Goal: Task Accomplishment & Management: Use online tool/utility

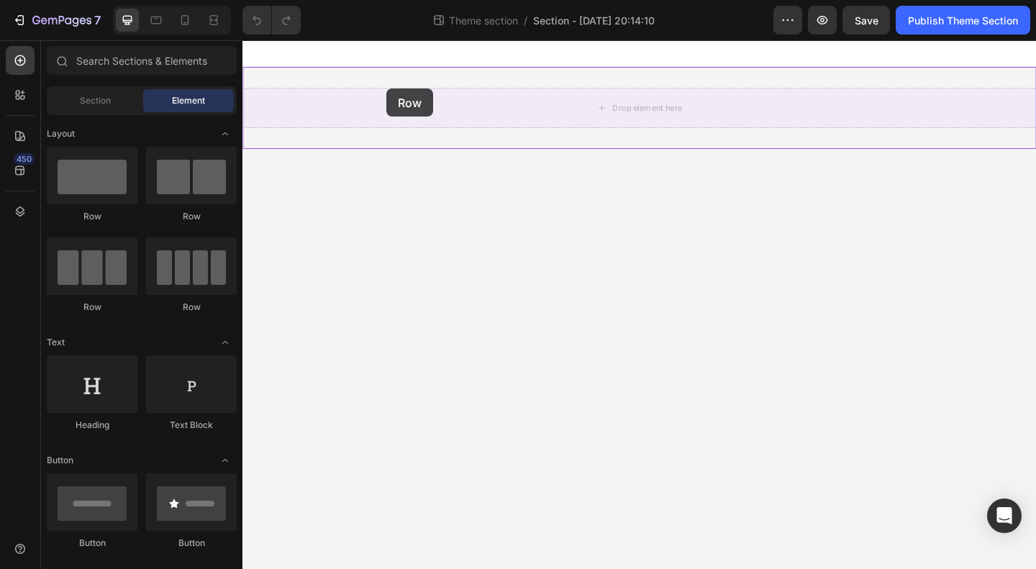
drag, startPoint x: 351, startPoint y: 230, endPoint x: 399, endPoint y: 93, distance: 145.0
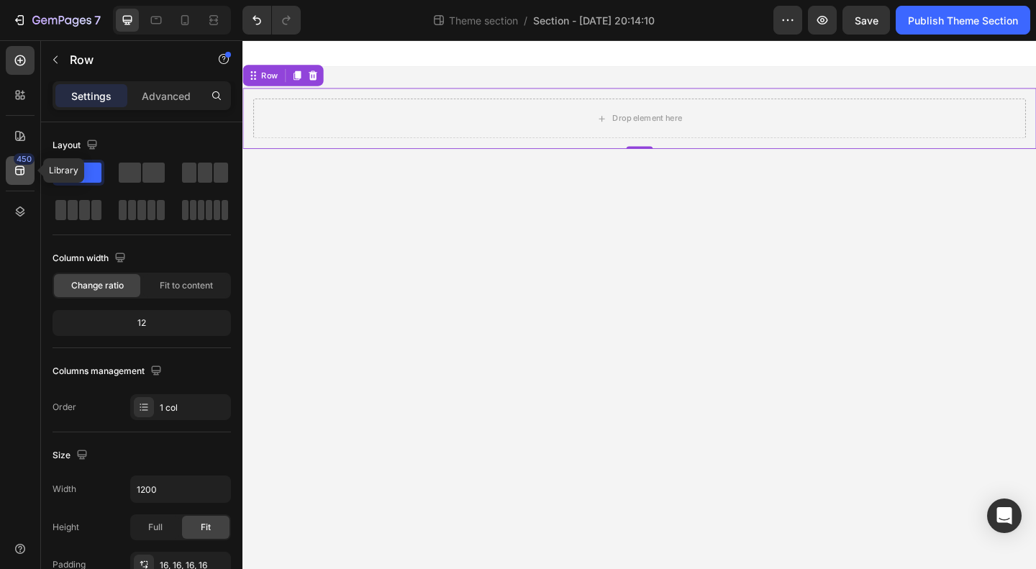
click at [12, 172] on div "450" at bounding box center [20, 170] width 29 height 29
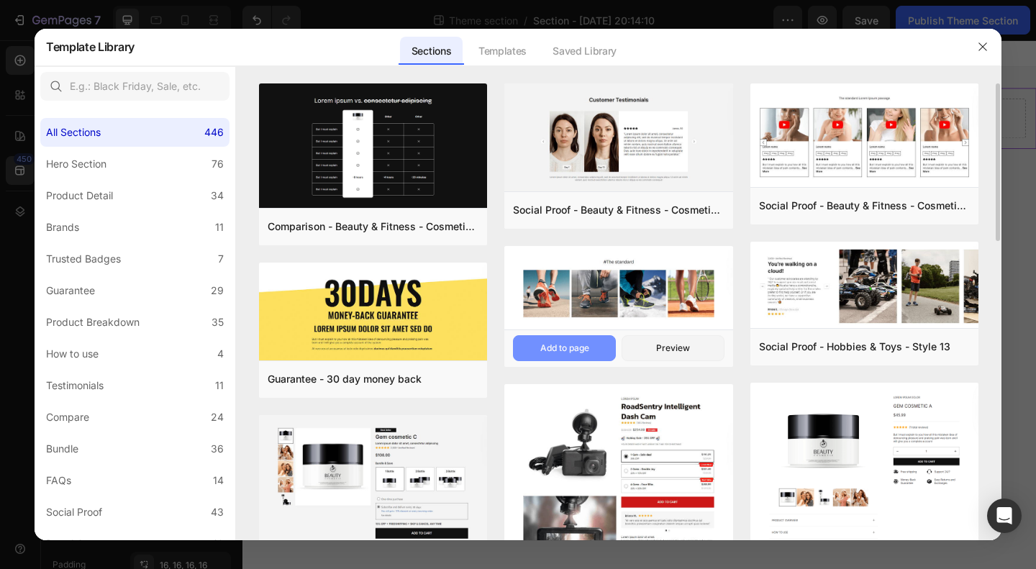
click at [582, 356] on button "Add to page" at bounding box center [564, 348] width 103 height 26
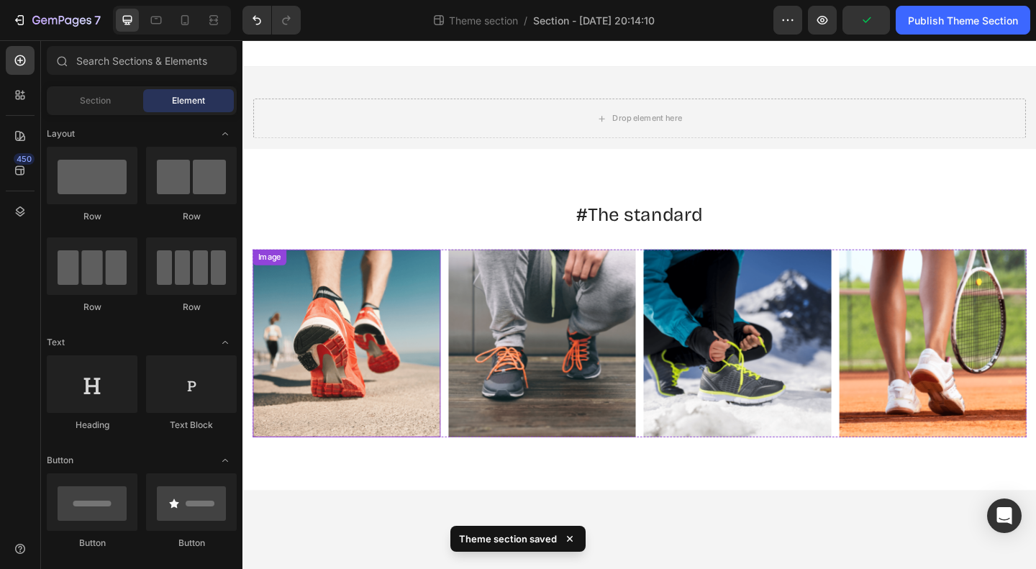
click at [427, 358] on img at bounding box center [355, 370] width 204 height 204
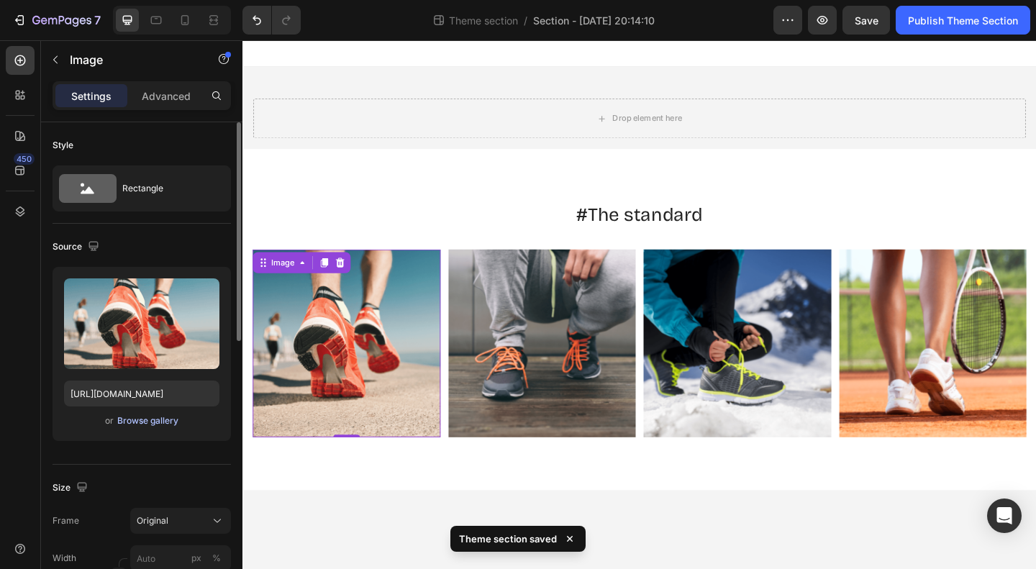
click at [141, 420] on div "Browse gallery" at bounding box center [147, 421] width 61 height 13
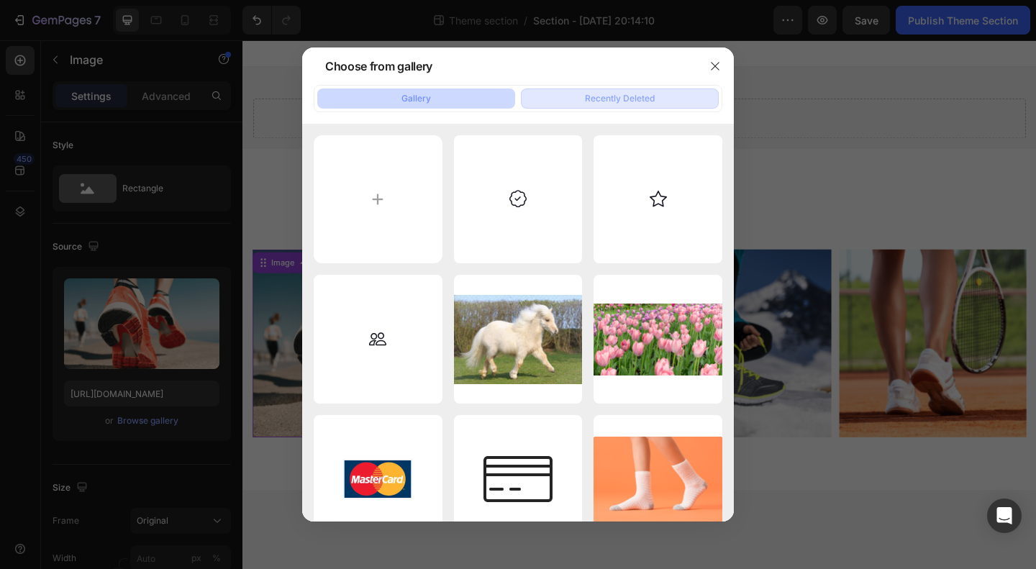
click at [614, 93] on div "Recently Deleted" at bounding box center [620, 98] width 70 height 13
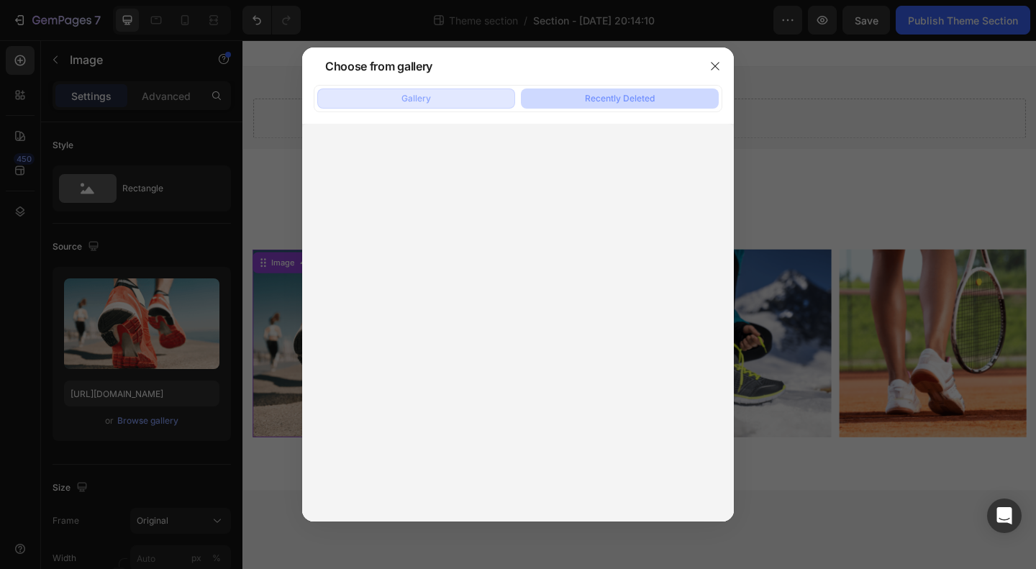
click at [440, 99] on button "Gallery" at bounding box center [416, 99] width 198 height 20
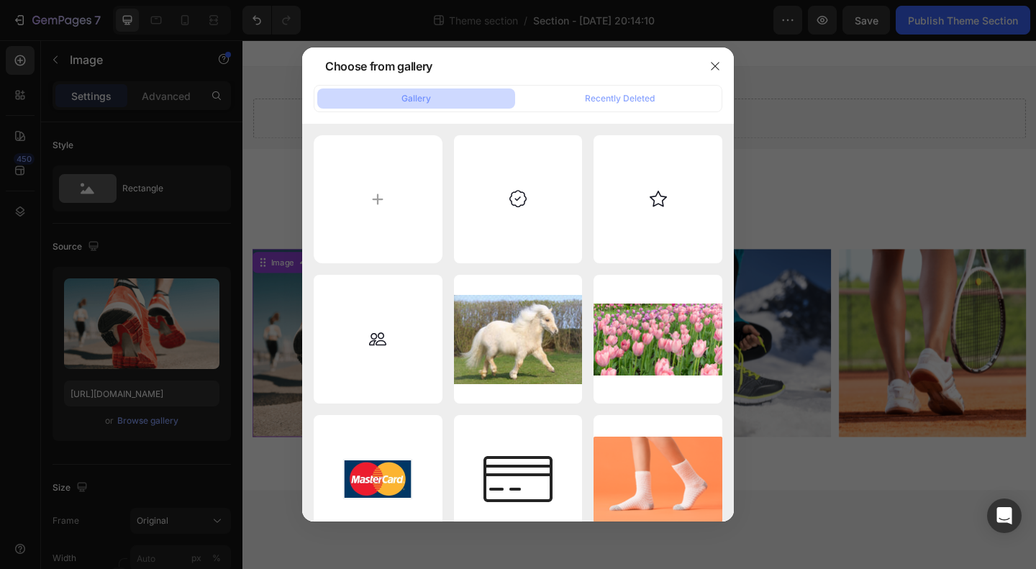
click at [231, 223] on div at bounding box center [518, 284] width 1036 height 569
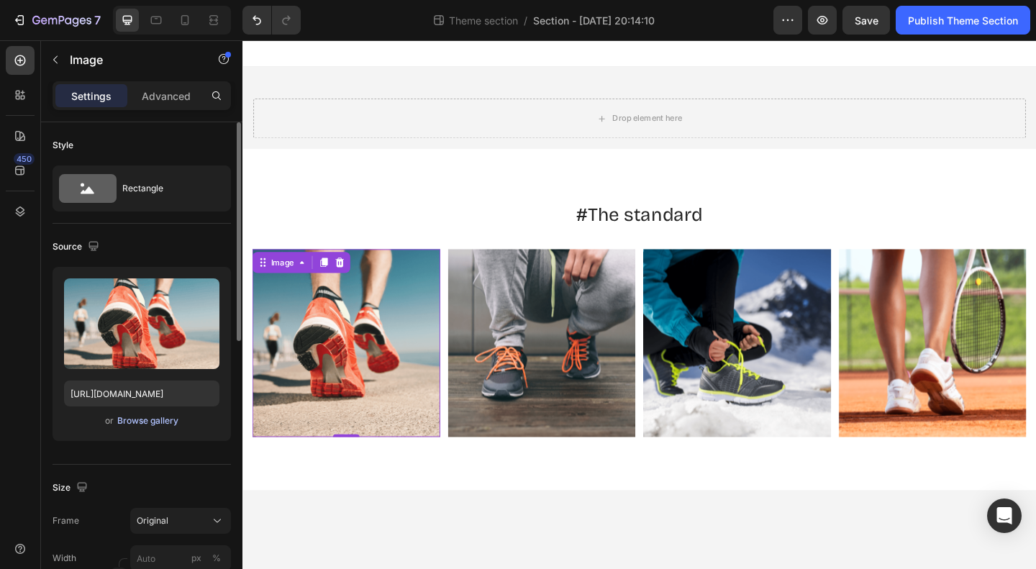
click at [165, 427] on button "Browse gallery" at bounding box center [148, 421] width 63 height 14
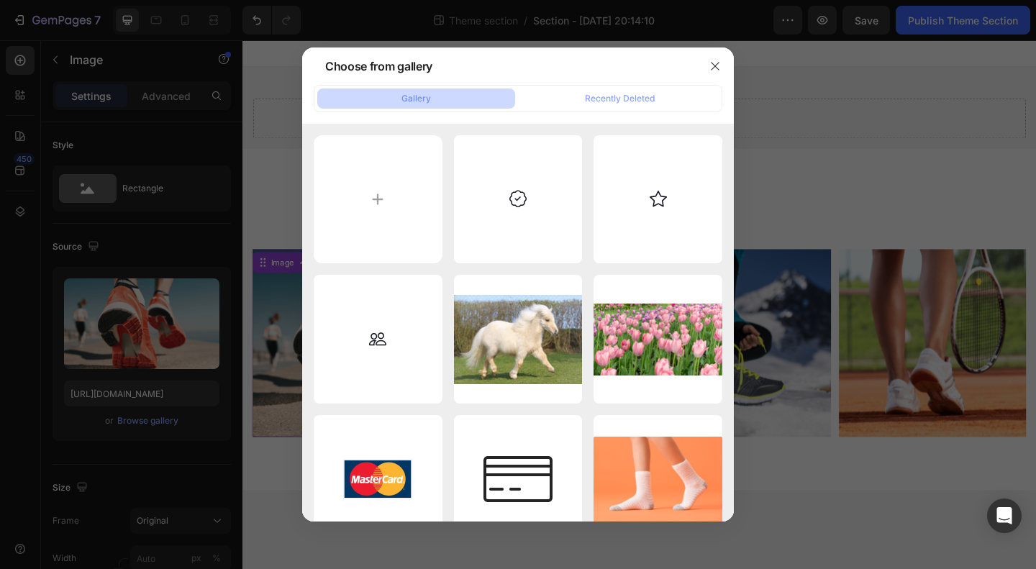
click at [159, 252] on div at bounding box center [518, 284] width 1036 height 569
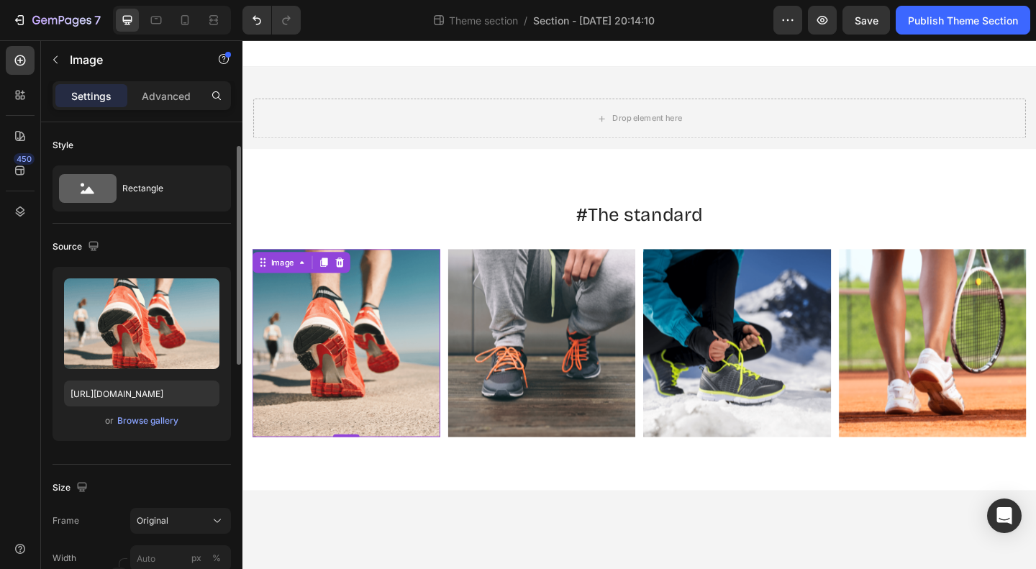
scroll to position [30, 0]
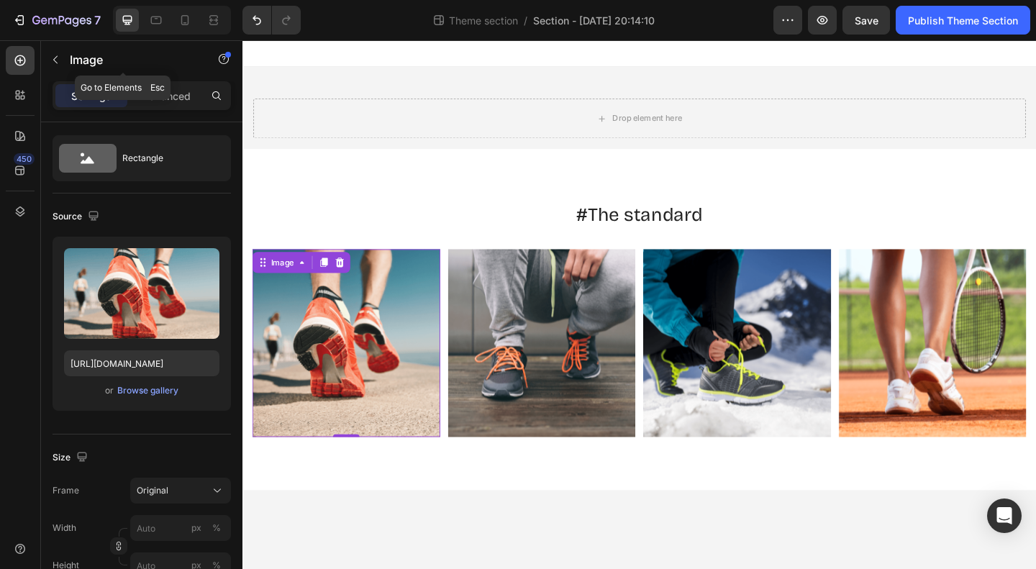
click at [51, 64] on icon "button" at bounding box center [56, 60] width 12 height 12
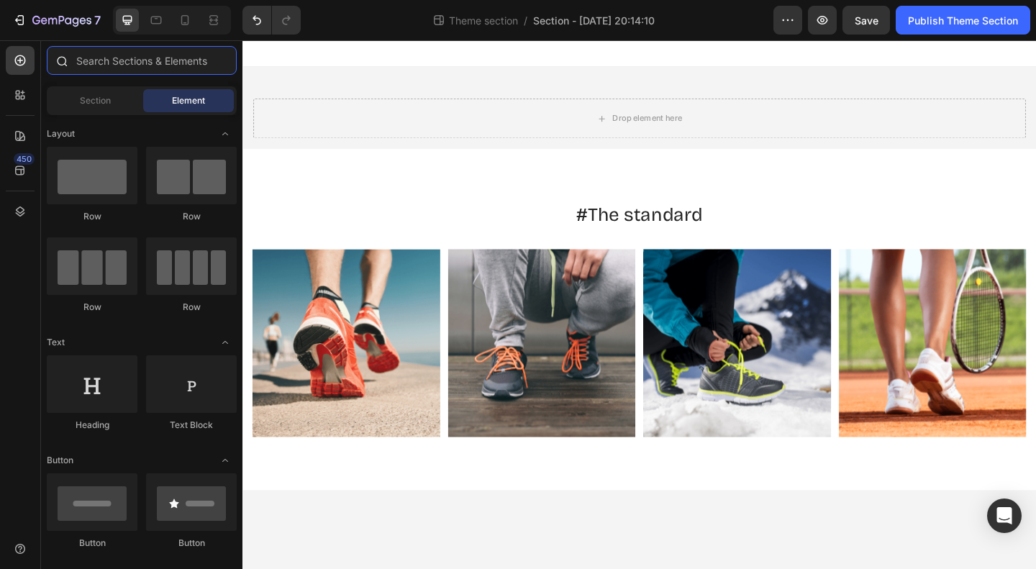
click at [122, 55] on input "text" at bounding box center [142, 60] width 190 height 29
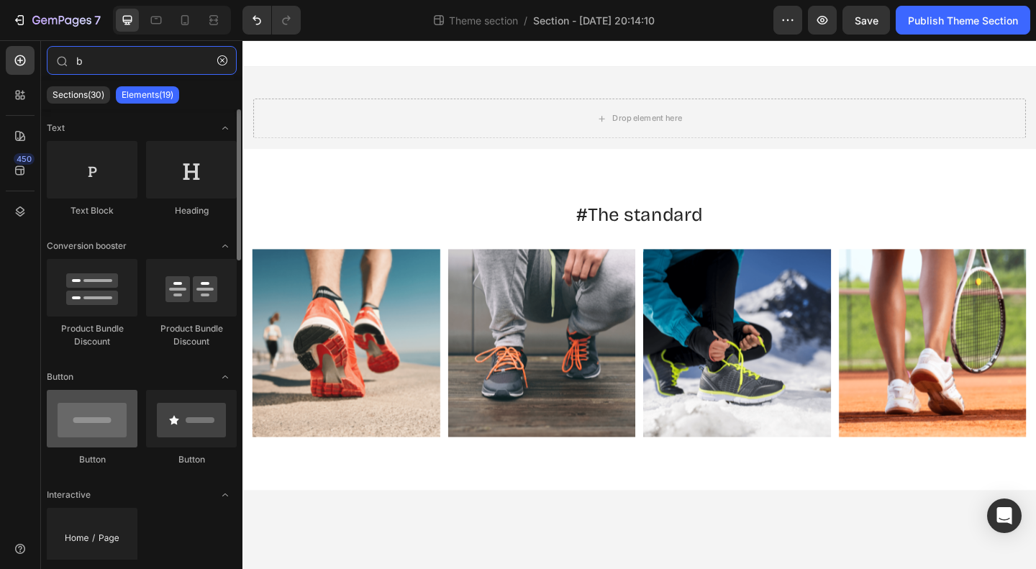
type input "b"
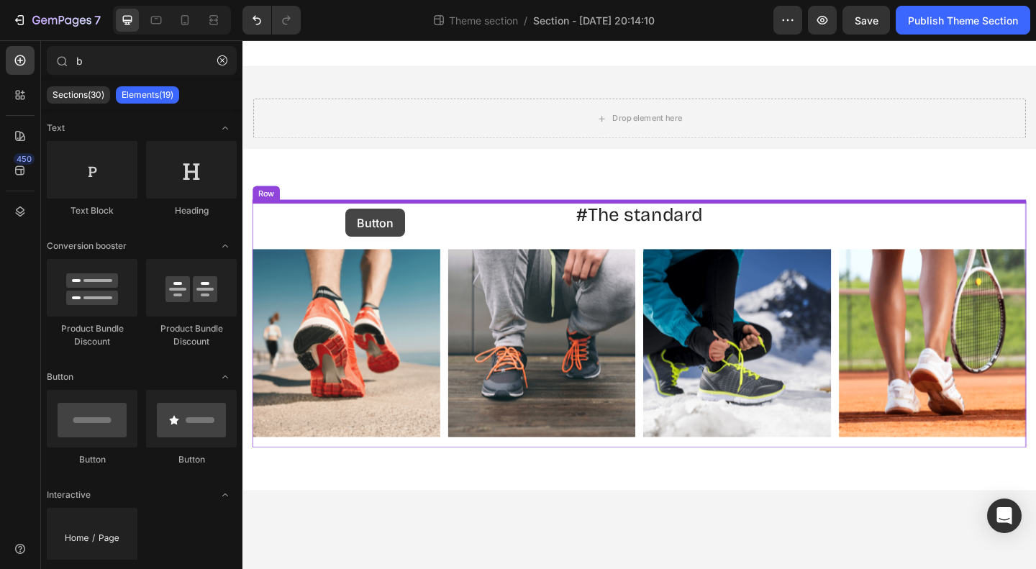
drag, startPoint x: 353, startPoint y: 468, endPoint x: 355, endPoint y: 224, distance: 244.0
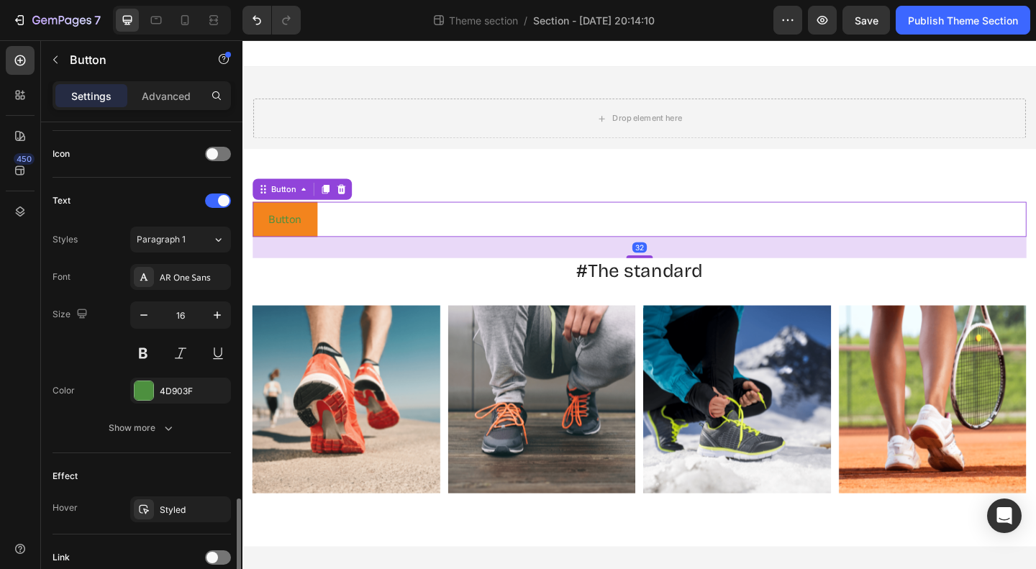
scroll to position [544, 0]
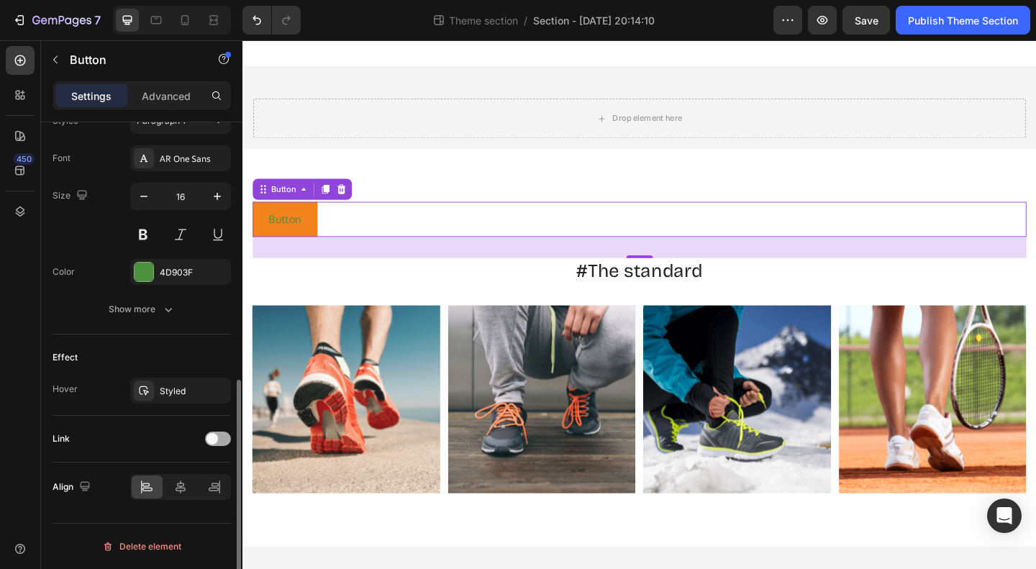
click at [216, 440] on span at bounding box center [213, 439] width 12 height 12
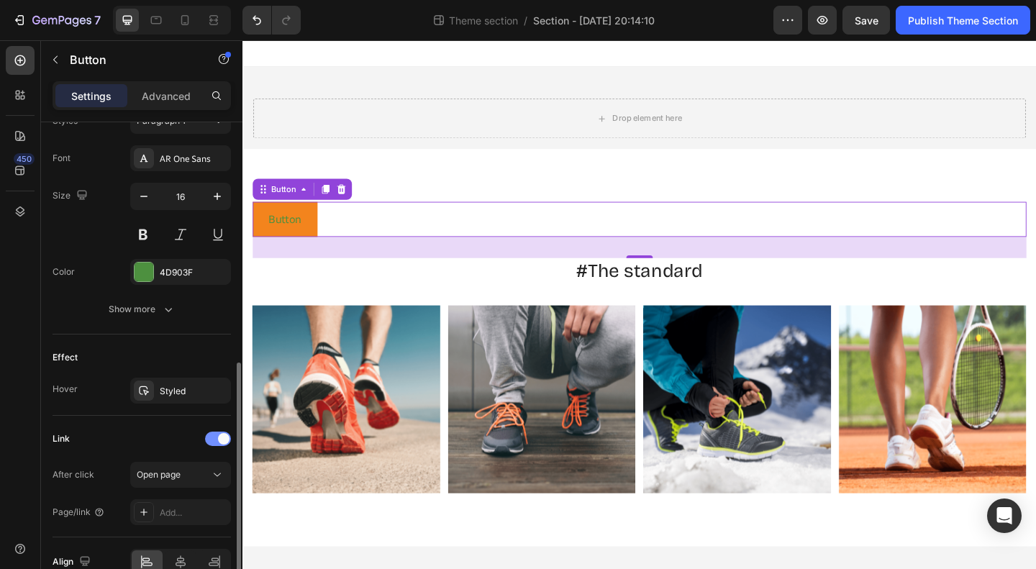
scroll to position [619, 0]
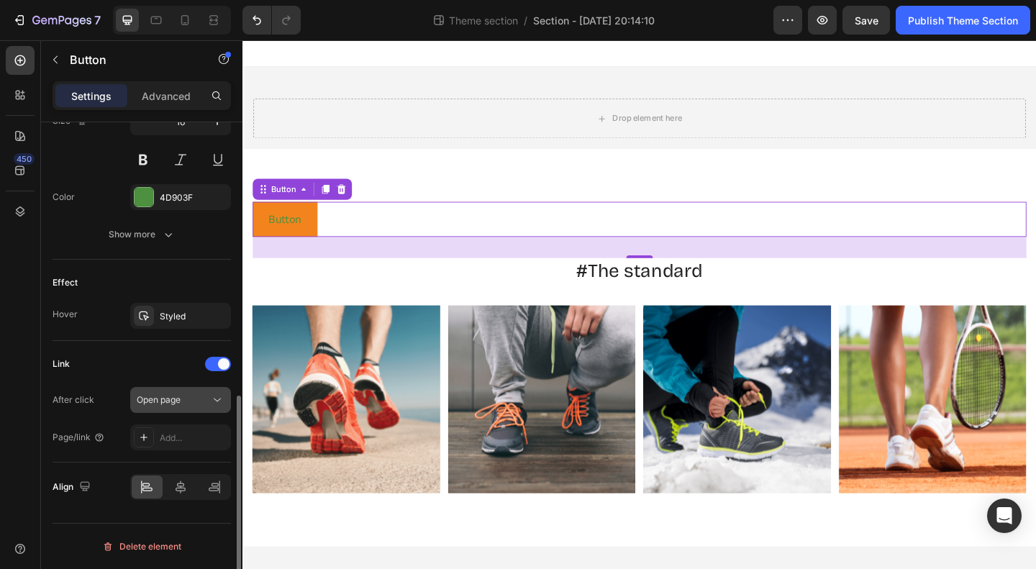
click at [186, 402] on div "Open page" at bounding box center [173, 400] width 73 height 13
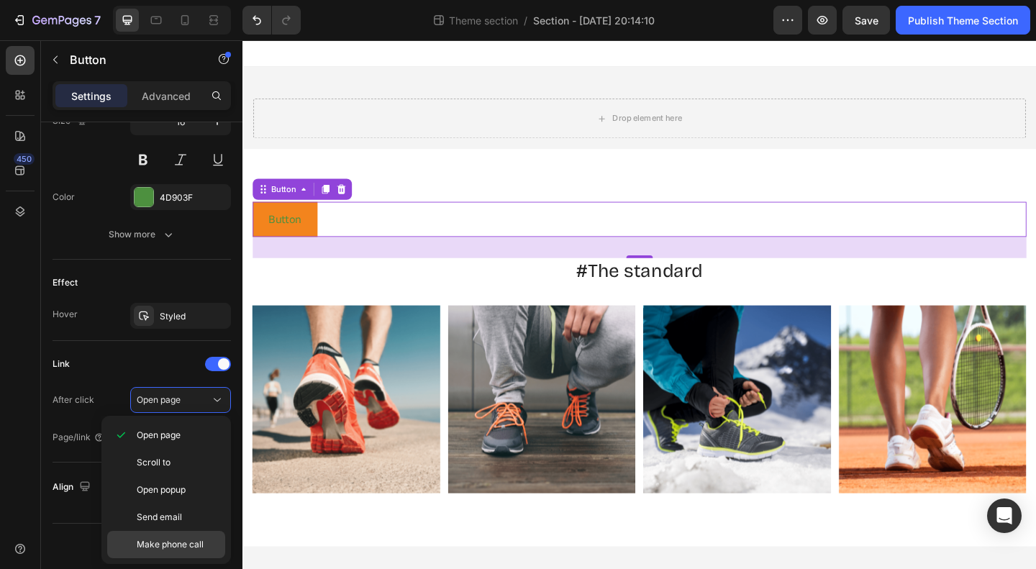
click at [176, 534] on div "Make phone call" at bounding box center [166, 544] width 118 height 27
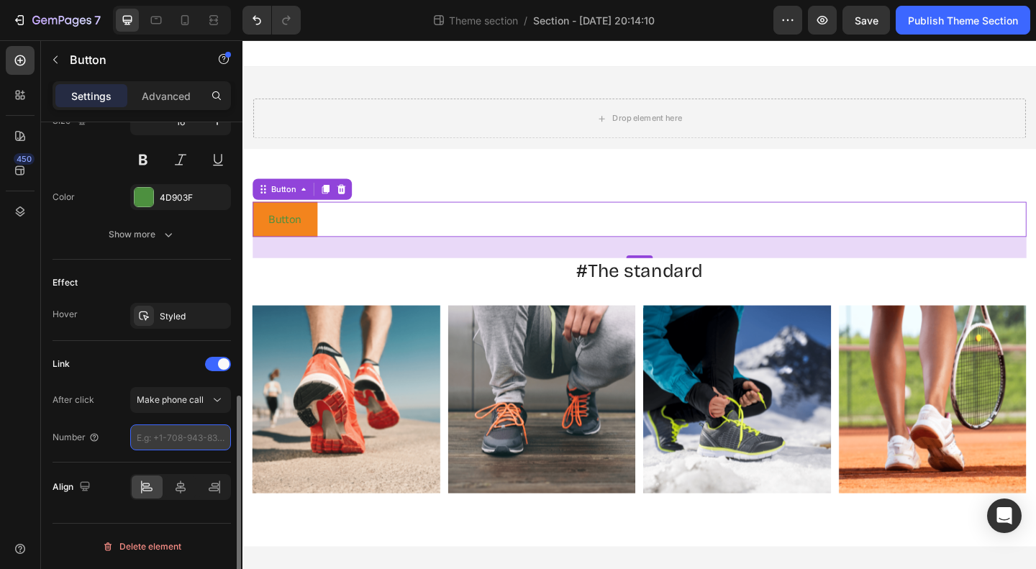
click at [161, 435] on input "number" at bounding box center [180, 438] width 101 height 26
click at [138, 448] on input "number" at bounding box center [180, 438] width 101 height 26
drag, startPoint x: 138, startPoint y: 448, endPoint x: 160, endPoint y: 447, distance: 21.6
click at [160, 447] on input "number" at bounding box center [180, 438] width 101 height 26
click at [150, 440] on input "number" at bounding box center [180, 438] width 101 height 26
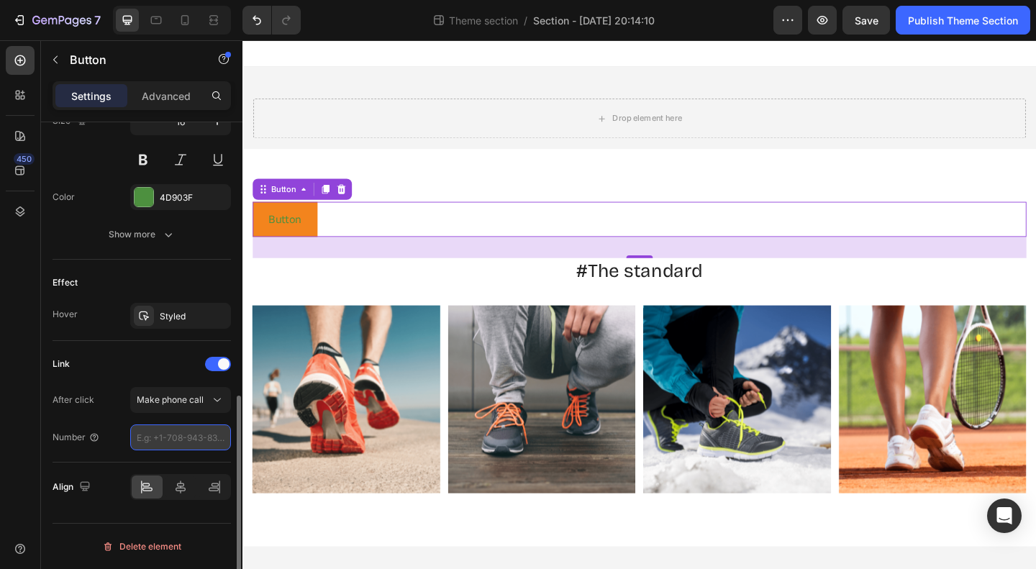
click at [153, 435] on input "number" at bounding box center [180, 438] width 101 height 26
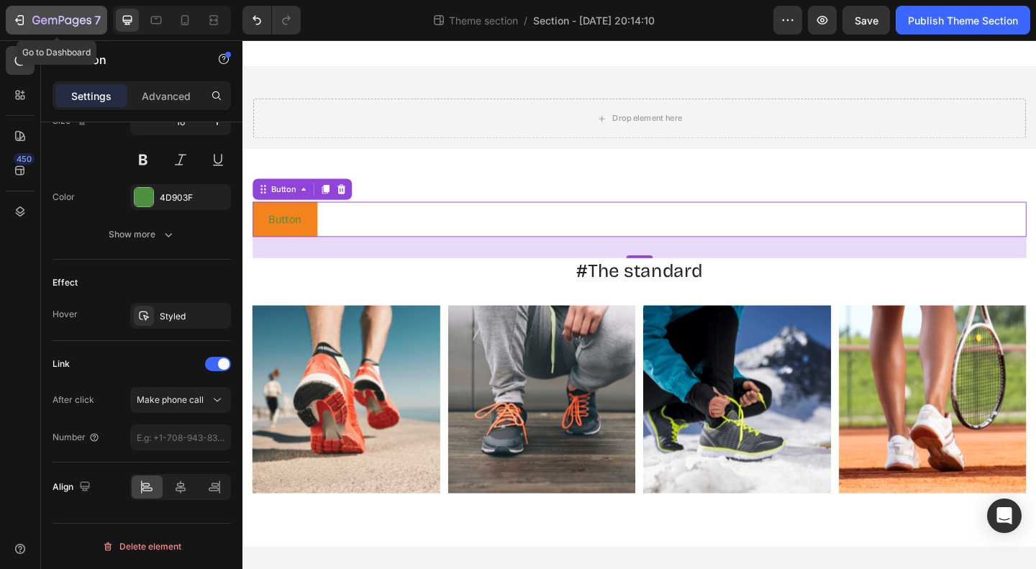
click at [66, 24] on icon "button" at bounding box center [68, 20] width 6 height 6
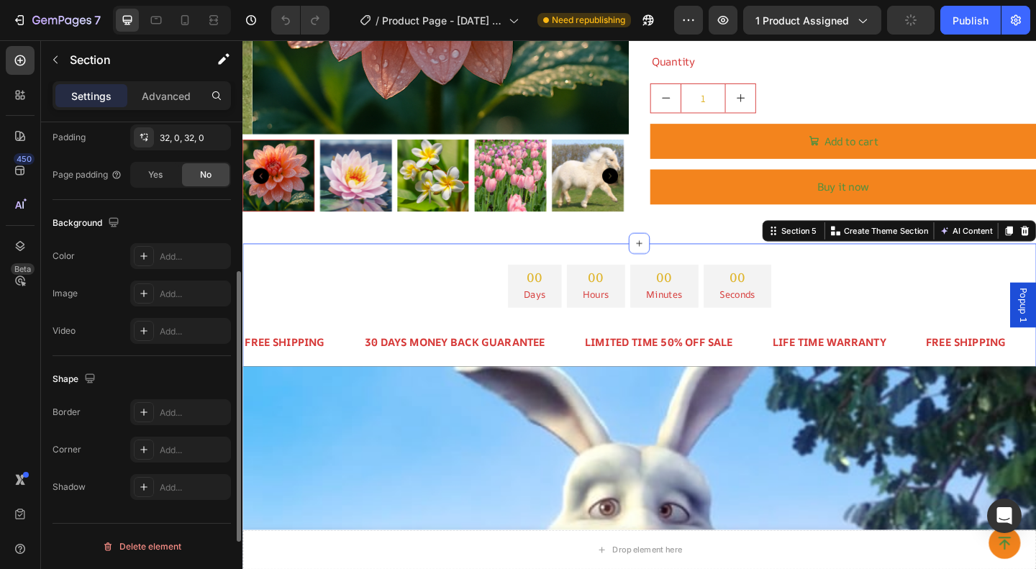
scroll to position [213, 0]
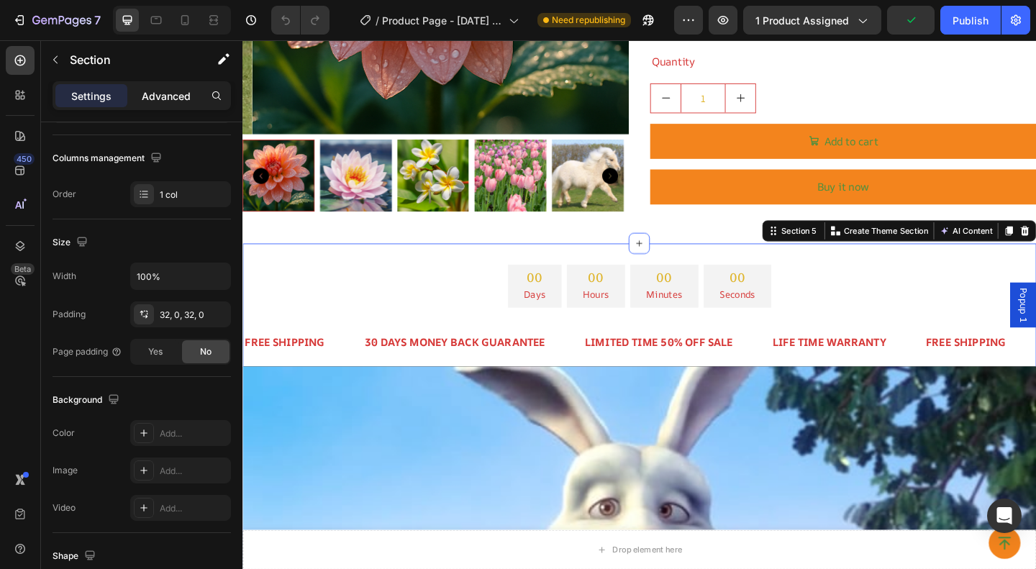
click at [150, 86] on div "Advanced" at bounding box center [166, 95] width 72 height 23
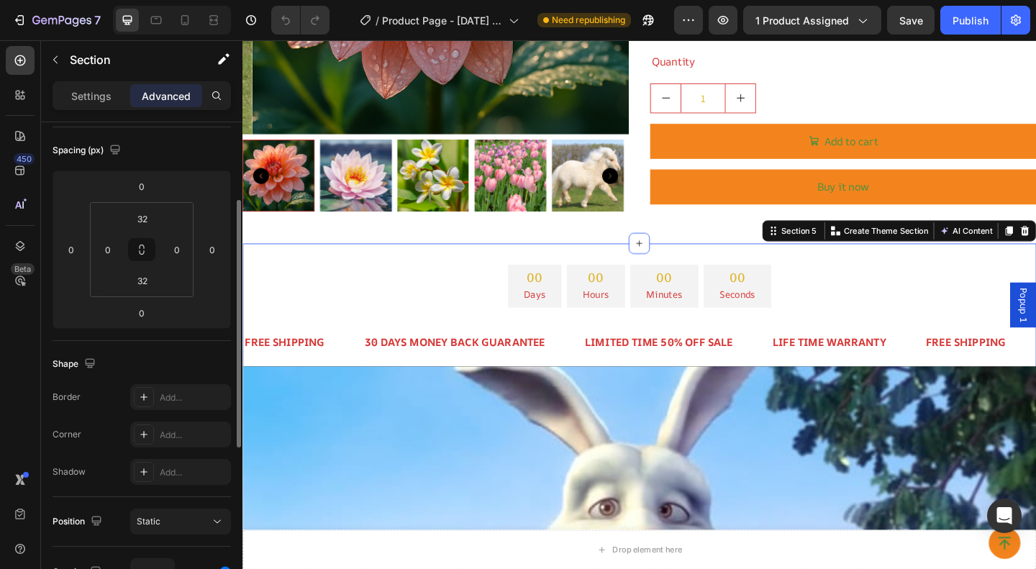
scroll to position [150, 0]
click at [104, 96] on p "Settings" at bounding box center [91, 96] width 40 height 15
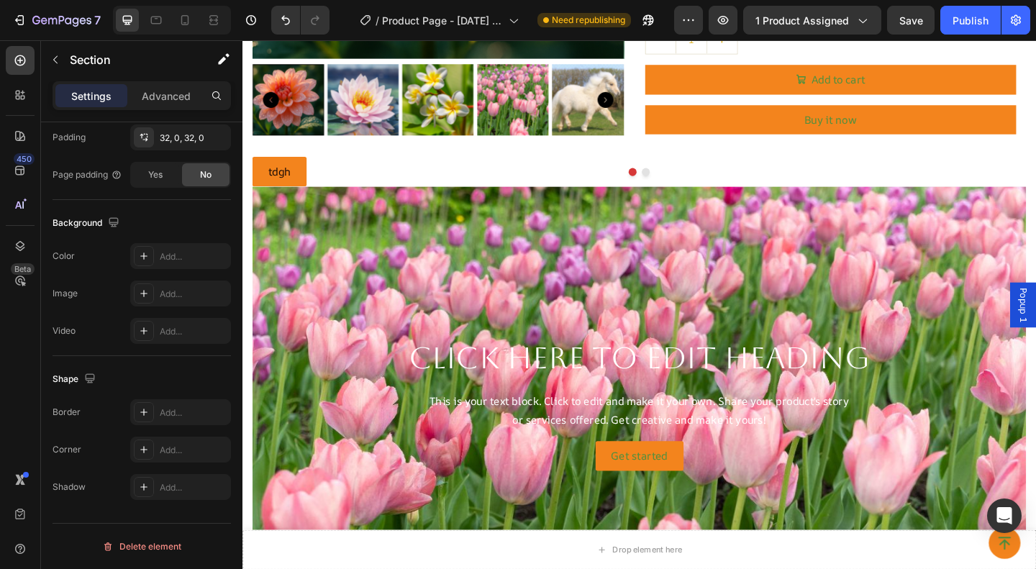
scroll to position [4259, 0]
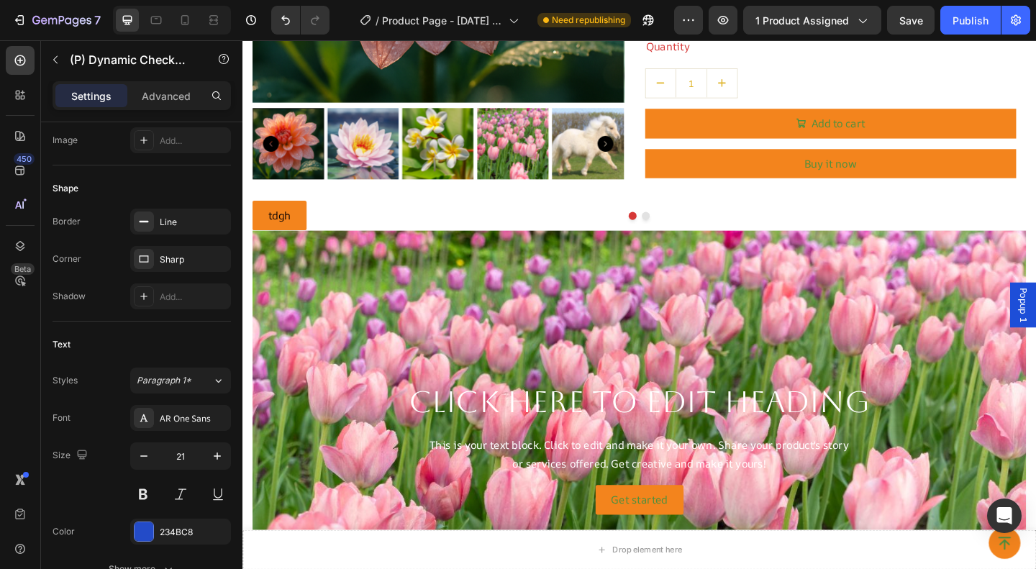
scroll to position [0, 0]
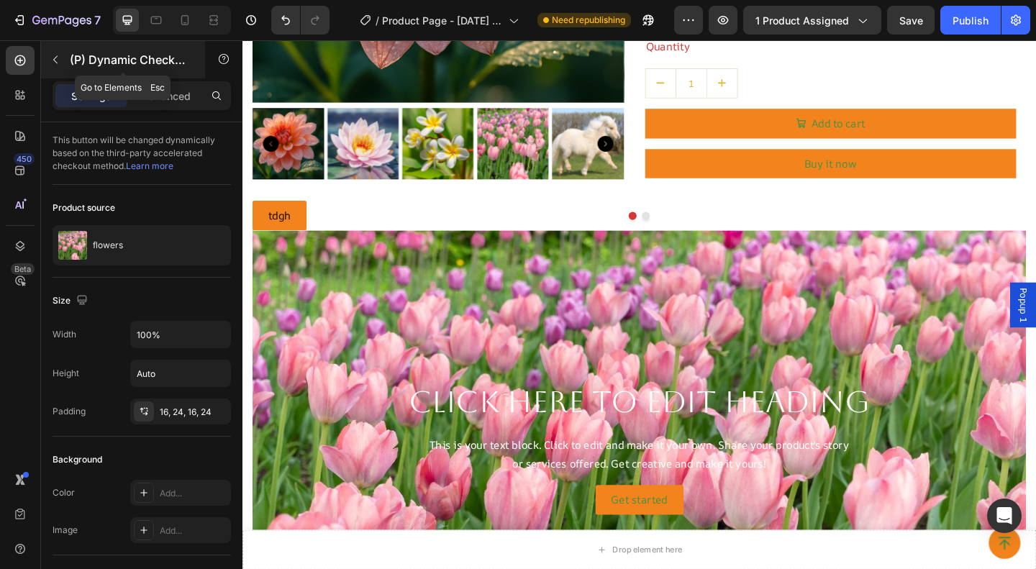
click at [57, 48] on button "button" at bounding box center [55, 59] width 23 height 23
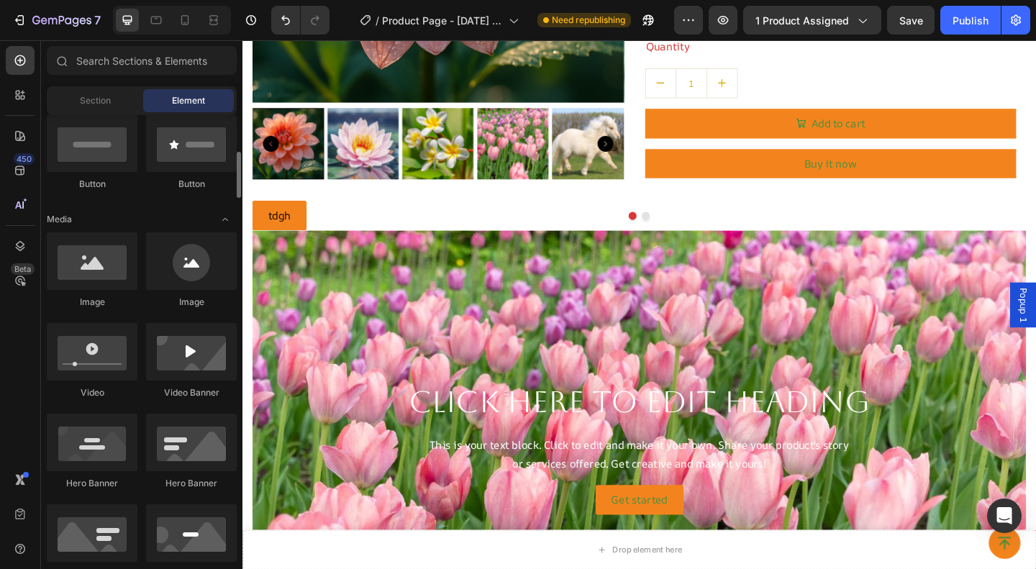
scroll to position [358, 0]
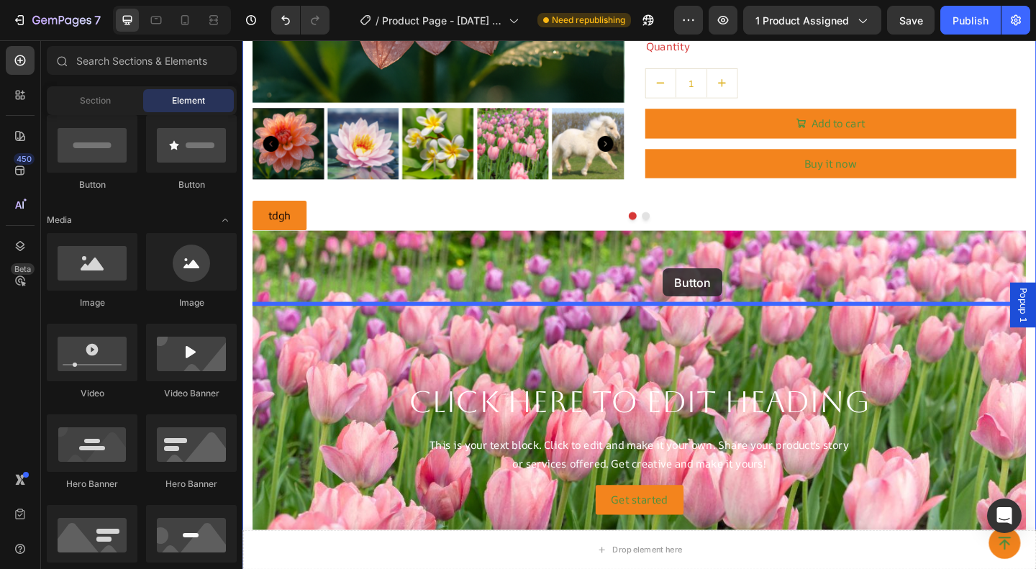
drag, startPoint x: 351, startPoint y: 205, endPoint x: 704, endPoint y: 292, distance: 363.2
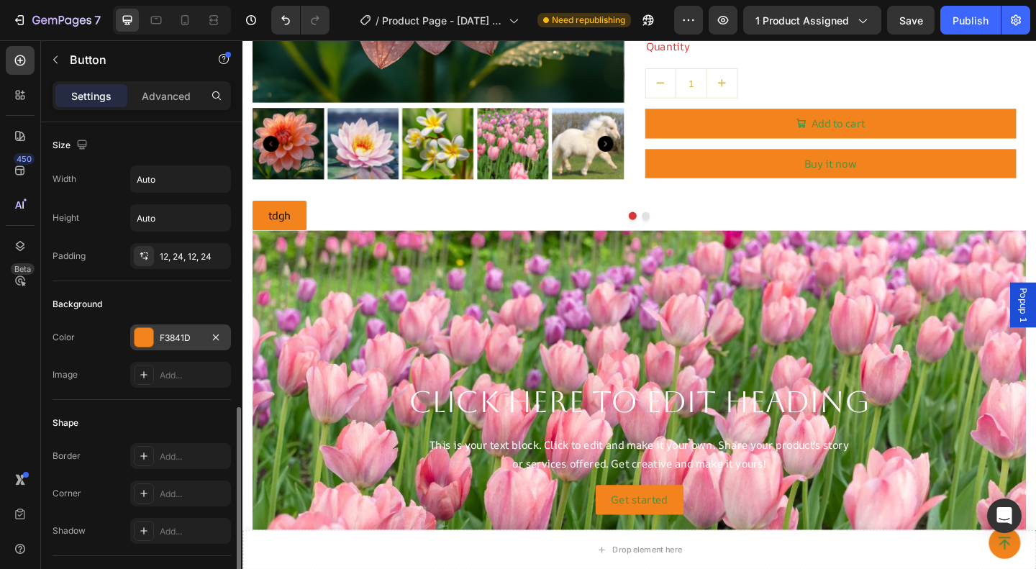
scroll to position [544, 0]
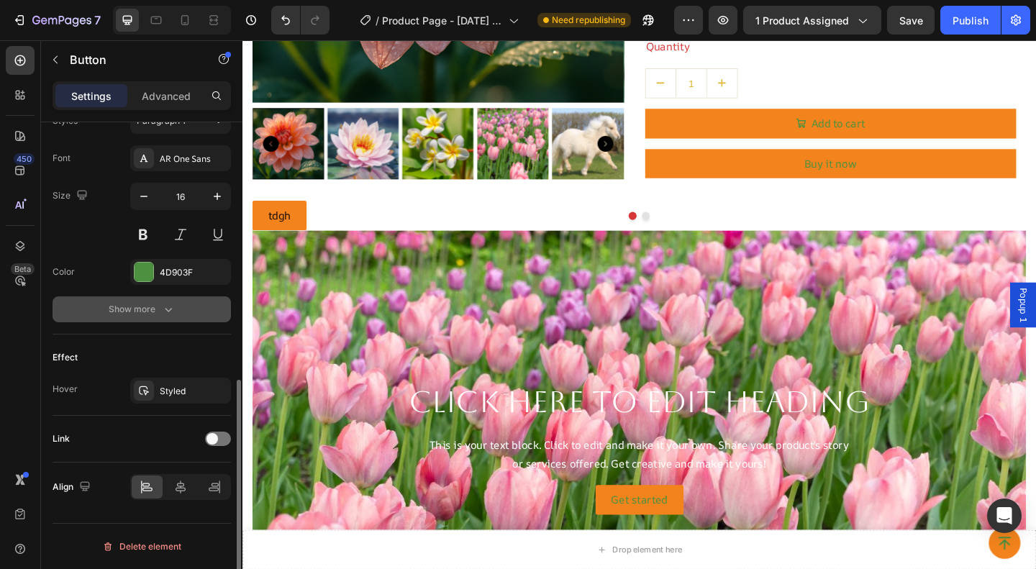
click at [163, 320] on button "Show more" at bounding box center [142, 309] width 178 height 26
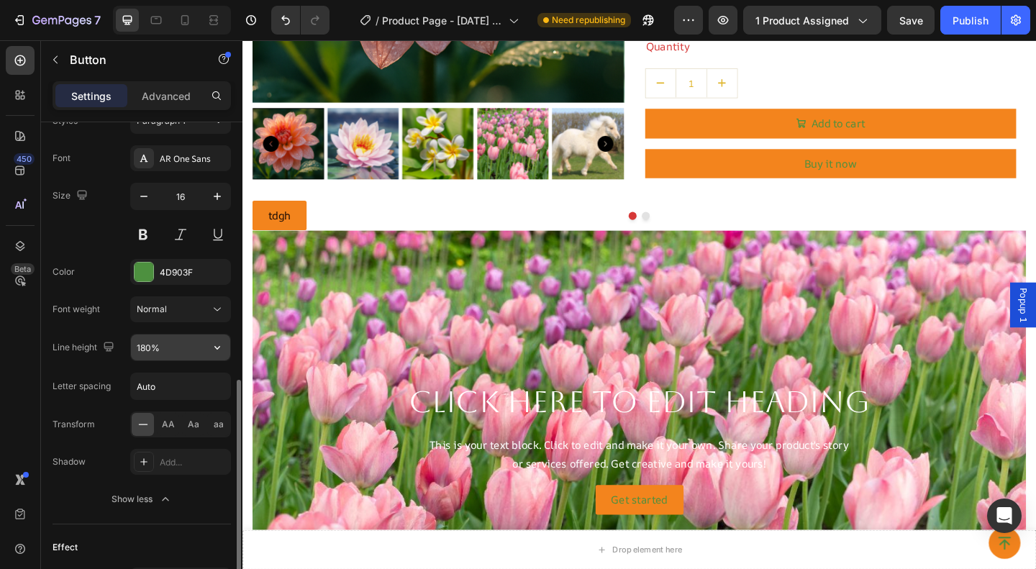
scroll to position [734, 0]
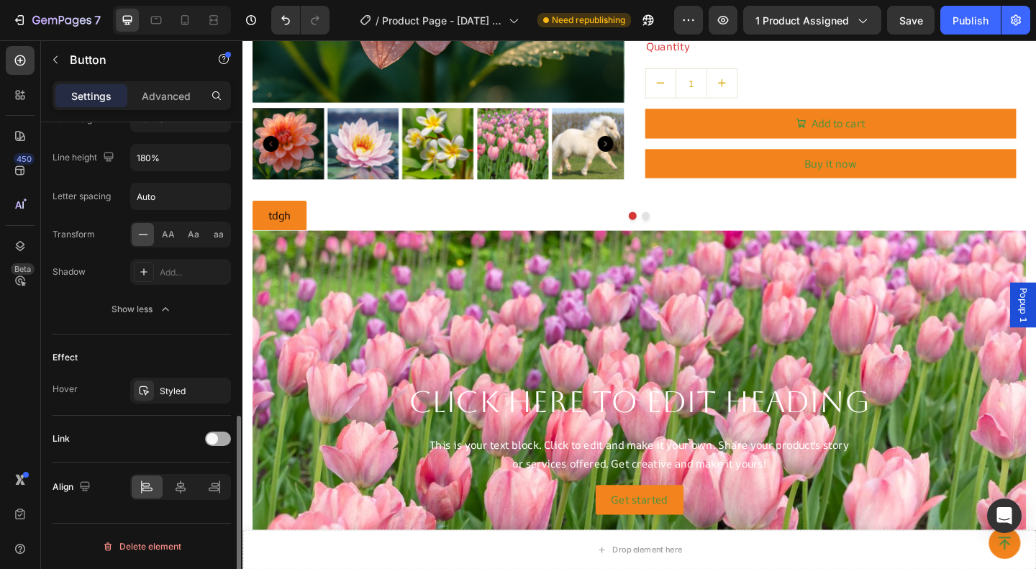
click at [214, 437] on span at bounding box center [213, 439] width 12 height 12
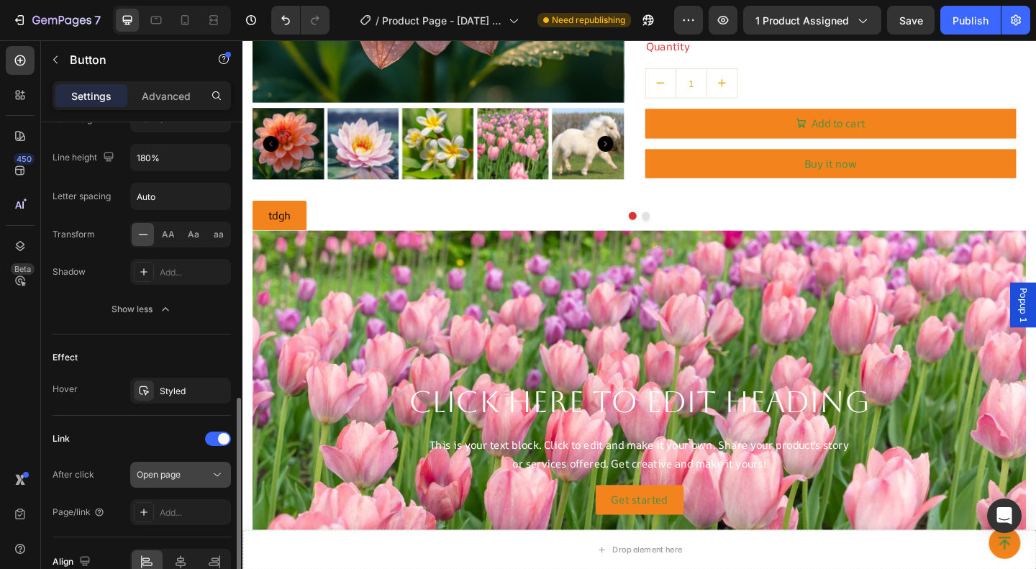
click at [184, 467] on button "Open page" at bounding box center [180, 475] width 101 height 26
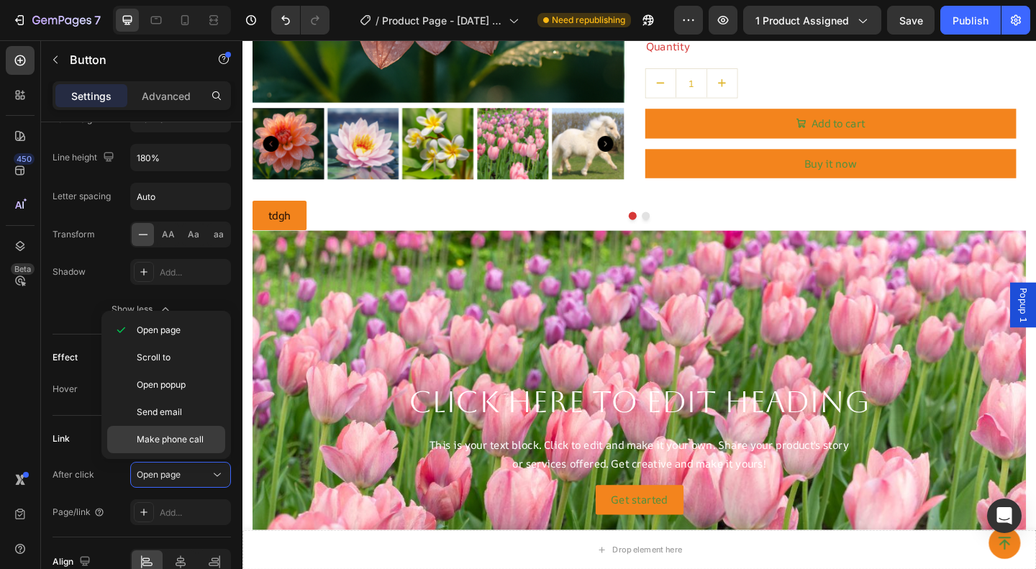
click at [158, 435] on span "Make phone call" at bounding box center [170, 439] width 67 height 13
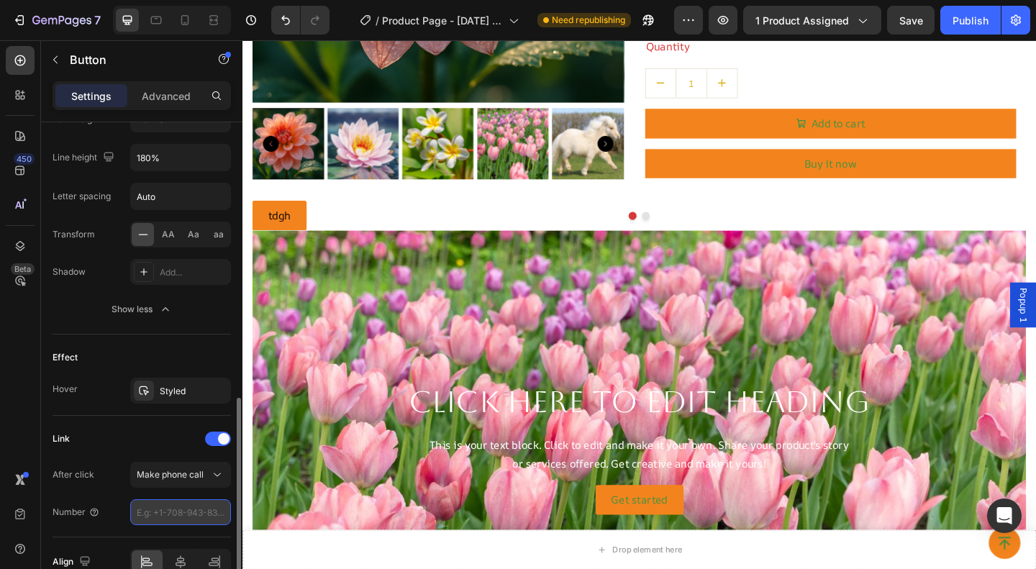
click at [191, 502] on input "number" at bounding box center [180, 512] width 101 height 26
click at [230, 535] on div "Link After click Make phone call Number" at bounding box center [142, 477] width 178 height 122
